Goal: Browse casually

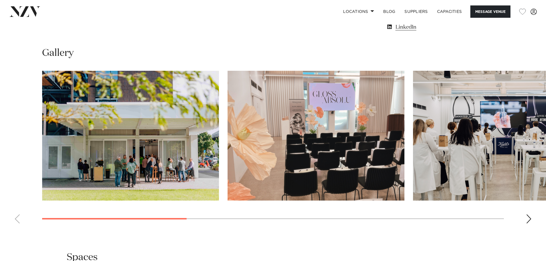
scroll to position [516, 0]
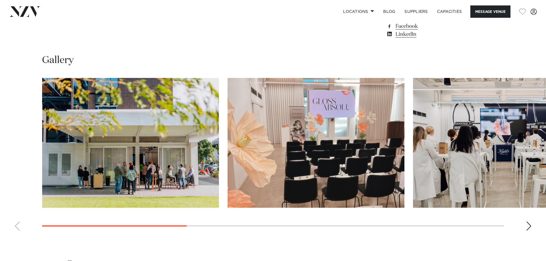
click at [530, 231] on div "Next slide" at bounding box center [529, 226] width 6 height 9
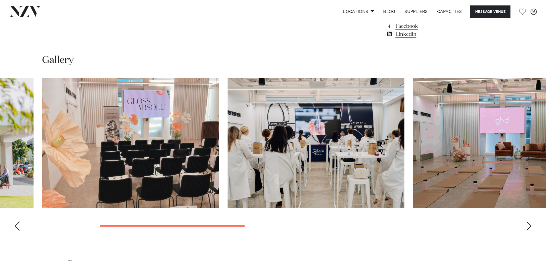
click at [530, 231] on div "Next slide" at bounding box center [529, 226] width 6 height 9
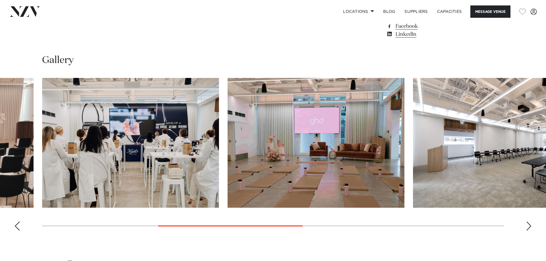
click at [530, 231] on div "Next slide" at bounding box center [529, 226] width 6 height 9
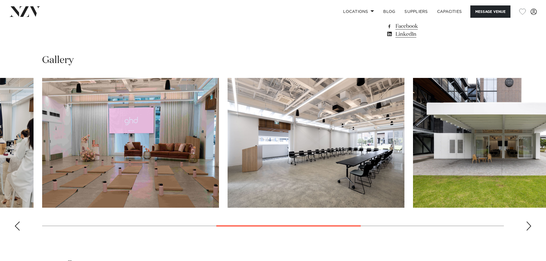
click at [530, 231] on div "Next slide" at bounding box center [529, 226] width 6 height 9
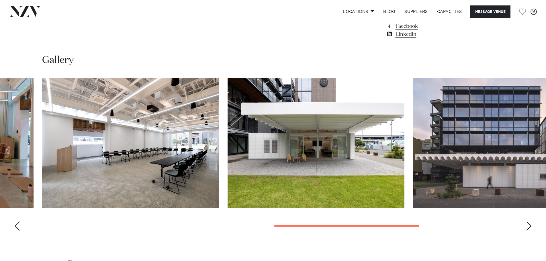
click at [530, 231] on div "Next slide" at bounding box center [529, 226] width 6 height 9
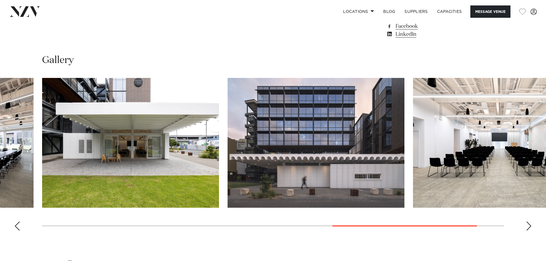
click at [530, 231] on div "Next slide" at bounding box center [529, 226] width 6 height 9
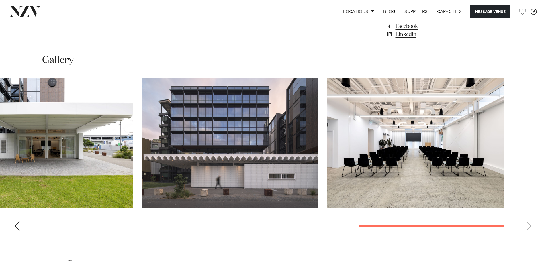
click at [530, 236] on swiper-container at bounding box center [273, 156] width 546 height 157
click at [16, 231] on div "Previous slide" at bounding box center [17, 226] width 6 height 9
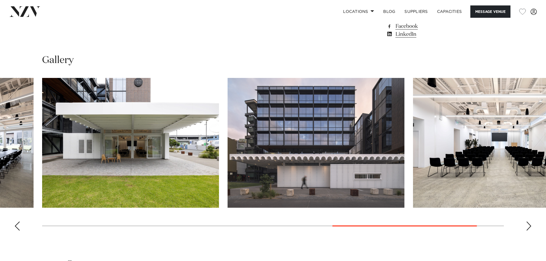
click at [15, 231] on div "Previous slide" at bounding box center [17, 226] width 6 height 9
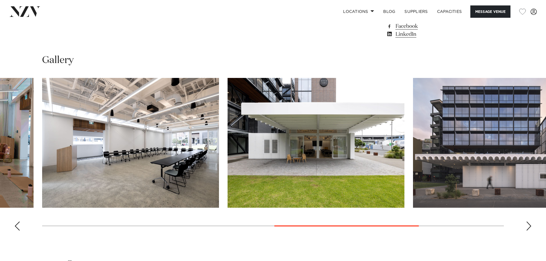
click at [15, 231] on div "Previous slide" at bounding box center [17, 226] width 6 height 9
